Goal: Task Accomplishment & Management: Use online tool/utility

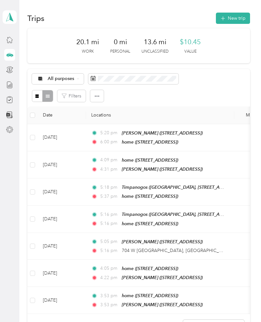
click at [228, 13] on button "New trip" at bounding box center [233, 18] width 34 height 11
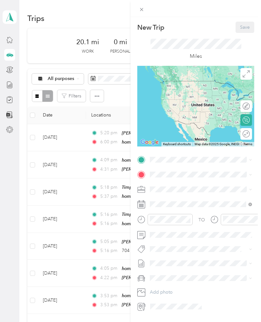
click at [140, 160] on icon at bounding box center [142, 160] width 6 height 6
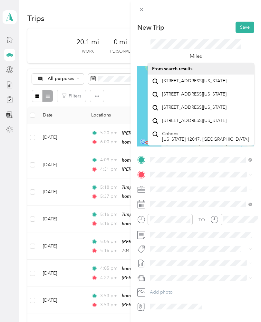
click at [222, 97] on span "[STREET_ADDRESS][US_STATE]" at bounding box center [194, 94] width 65 height 6
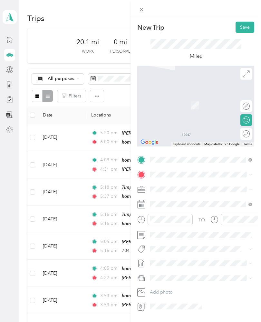
click at [251, 158] on icon at bounding box center [251, 160] width 4 height 4
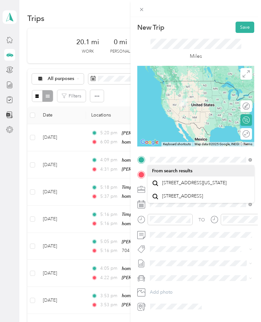
click at [195, 183] on span "[STREET_ADDRESS][US_STATE]" at bounding box center [194, 183] width 65 height 6
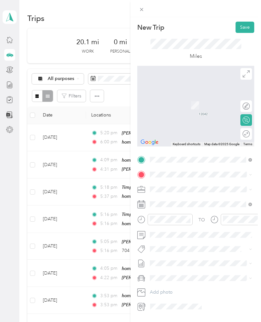
click at [144, 173] on icon at bounding box center [142, 175] width 6 height 6
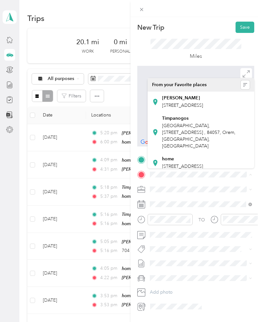
click at [185, 160] on div "home" at bounding box center [182, 159] width 41 height 6
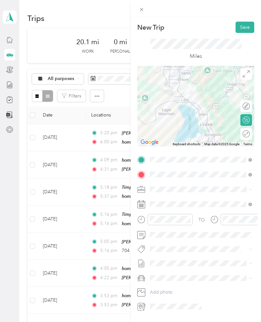
click at [245, 24] on button "Save" at bounding box center [245, 27] width 19 height 11
click at [246, 27] on button "Save" at bounding box center [245, 27] width 19 height 11
click at [243, 27] on button "Save" at bounding box center [245, 27] width 19 height 11
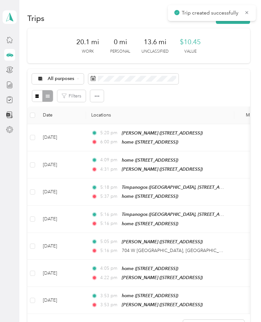
click at [243, 27] on div "New Trip Save This trip cannot be edited because it is either under review, app…" at bounding box center [245, 161] width 261 height 322
click at [246, 28] on div "20.1 mi Work 0 mi Personal 13.6 mi Unclassified $10.45 Value" at bounding box center [138, 45] width 223 height 35
click at [235, 100] on div "Filters" at bounding box center [139, 96] width 214 height 12
